Goal: Task Accomplishment & Management: Manage account settings

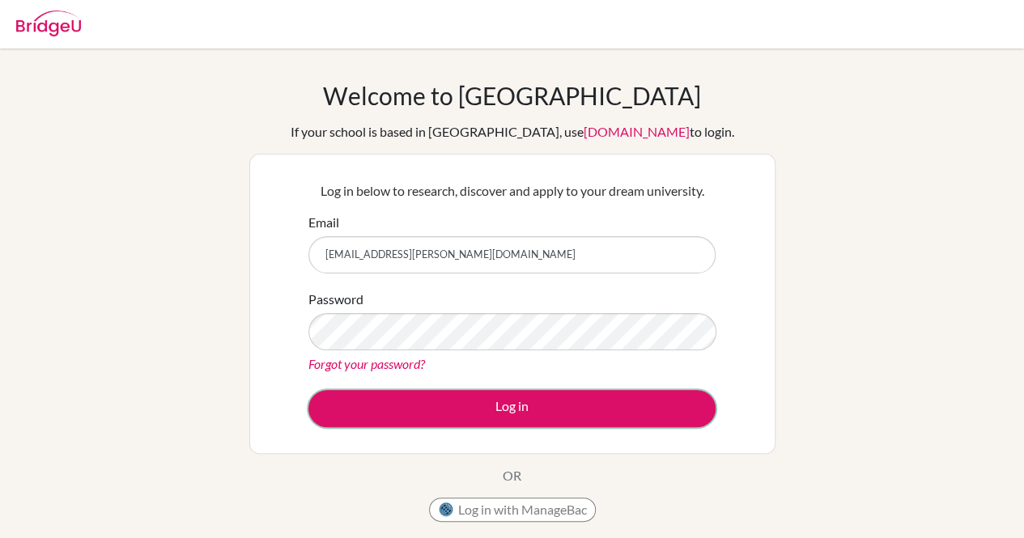
click at [487, 406] on button "Log in" at bounding box center [511, 408] width 407 height 37
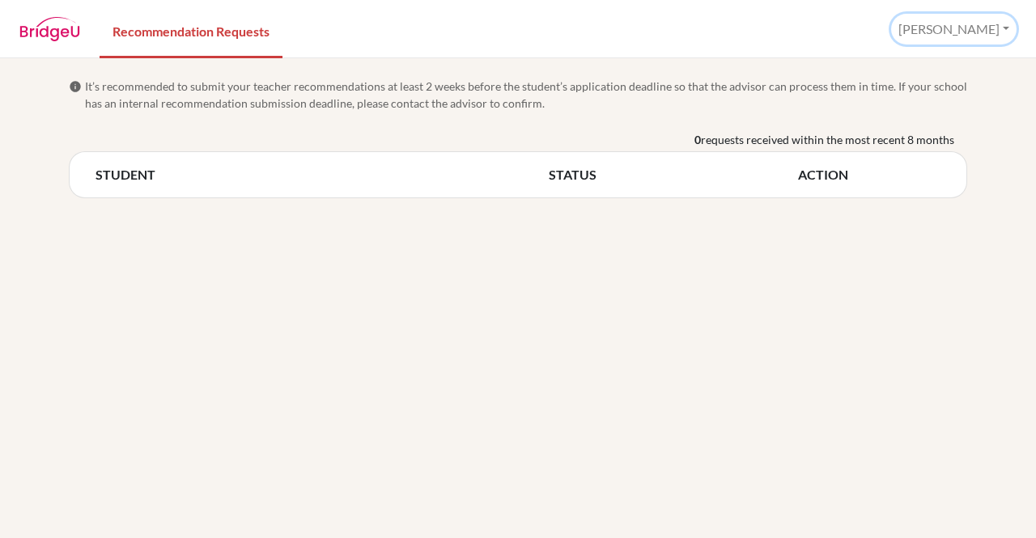
click at [996, 39] on button "[PERSON_NAME]" at bounding box center [953, 29] width 125 height 31
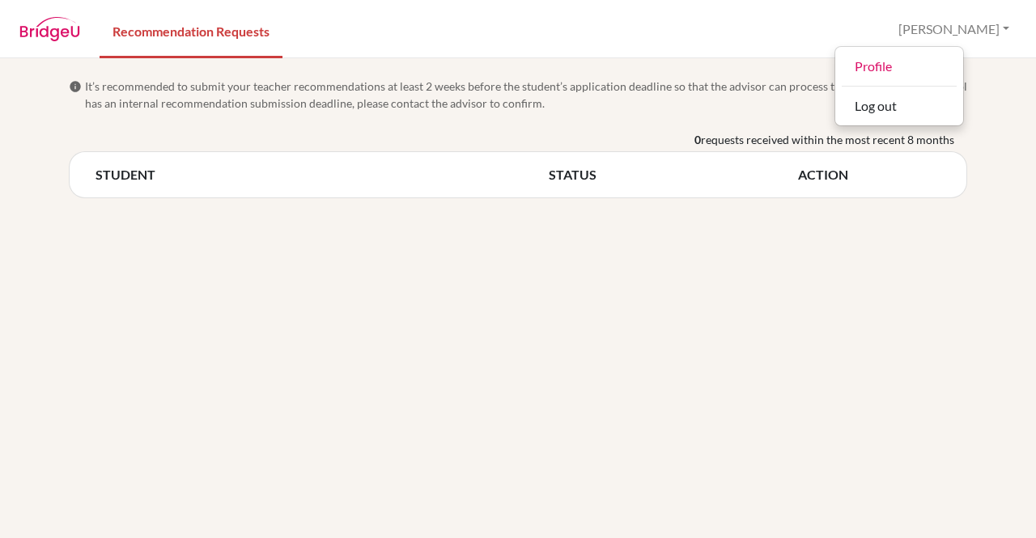
click at [587, 134] on div "0 requests received within the most recent 8 months" at bounding box center [518, 141] width 898 height 20
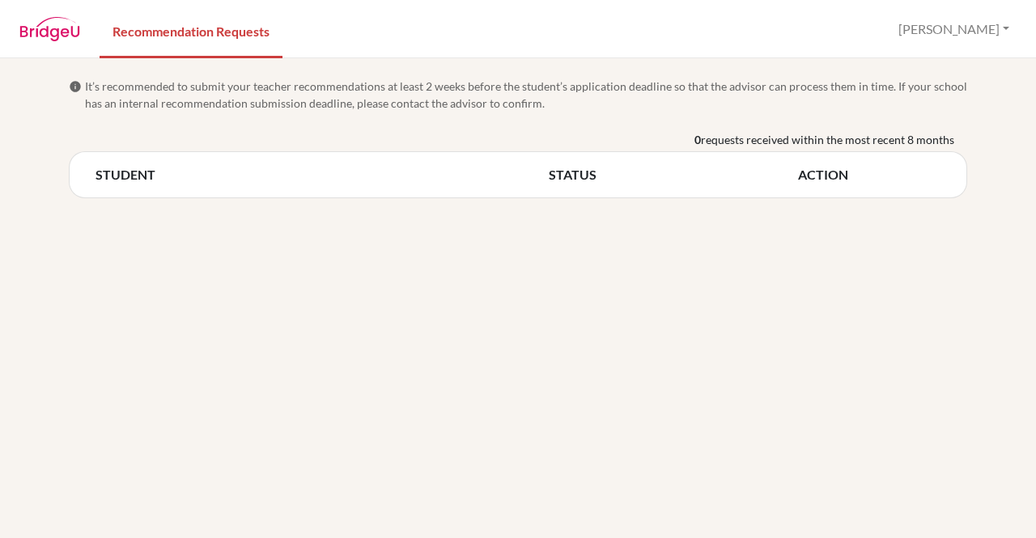
click at [193, 29] on link "Recommendation Requests" at bounding box center [191, 30] width 183 height 56
click at [853, 306] on div "info It’s recommended to submit your teacher recommendations at least 2 weeks b…" at bounding box center [518, 298] width 1036 height 480
